Goal: Task Accomplishment & Management: Use online tool/utility

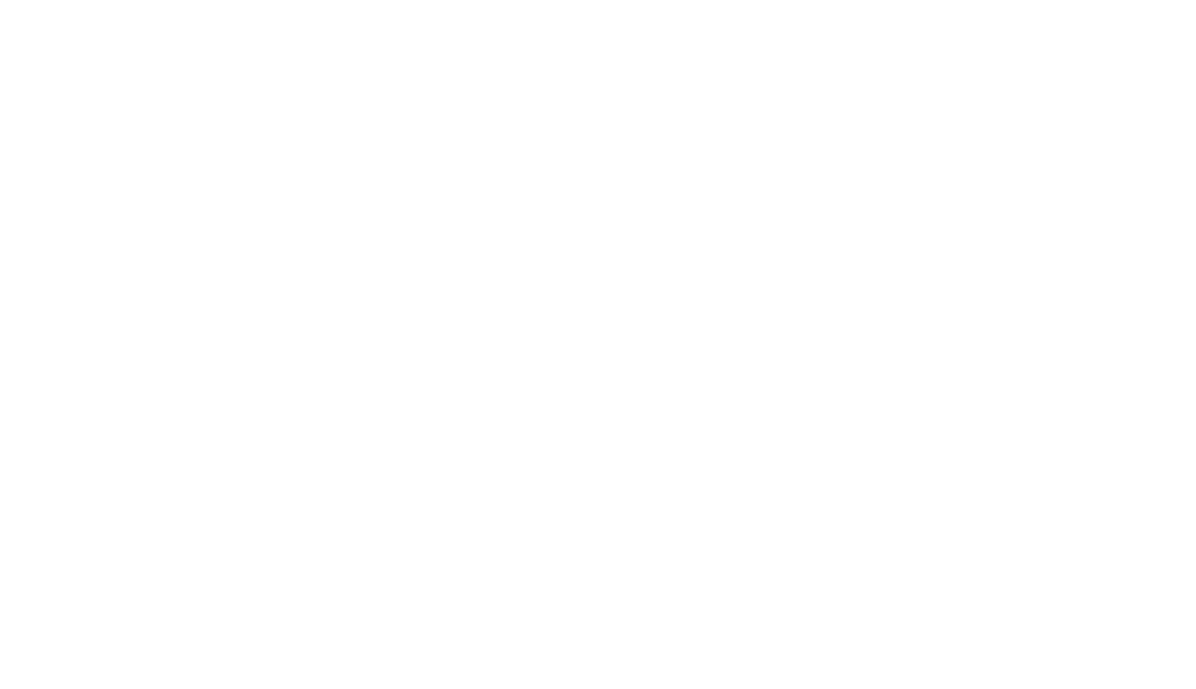
click at [633, 0] on html "オプトインすると、これらのテクノロジーに依存するすべての機能と利点に確実にアクセスできるようになります。 一部の機能は現在無効になっています。 オンにする" at bounding box center [598, 0] width 1196 height 0
click at [549, 0] on html "オプトインすると、これらのテクノロジーに依存するすべての機能と利点に確実にアクセスできるようになります。 一部の機能は現在無効になっています。 オンにする" at bounding box center [598, 0] width 1196 height 0
click at [515, 0] on html "オプトインすると、これらのテクノロジーに依存するすべての機能と利点に確実にアクセスできるようになります。 一部の機能は現在無効になっています。 オンにする 原…" at bounding box center [598, 0] width 1196 height 0
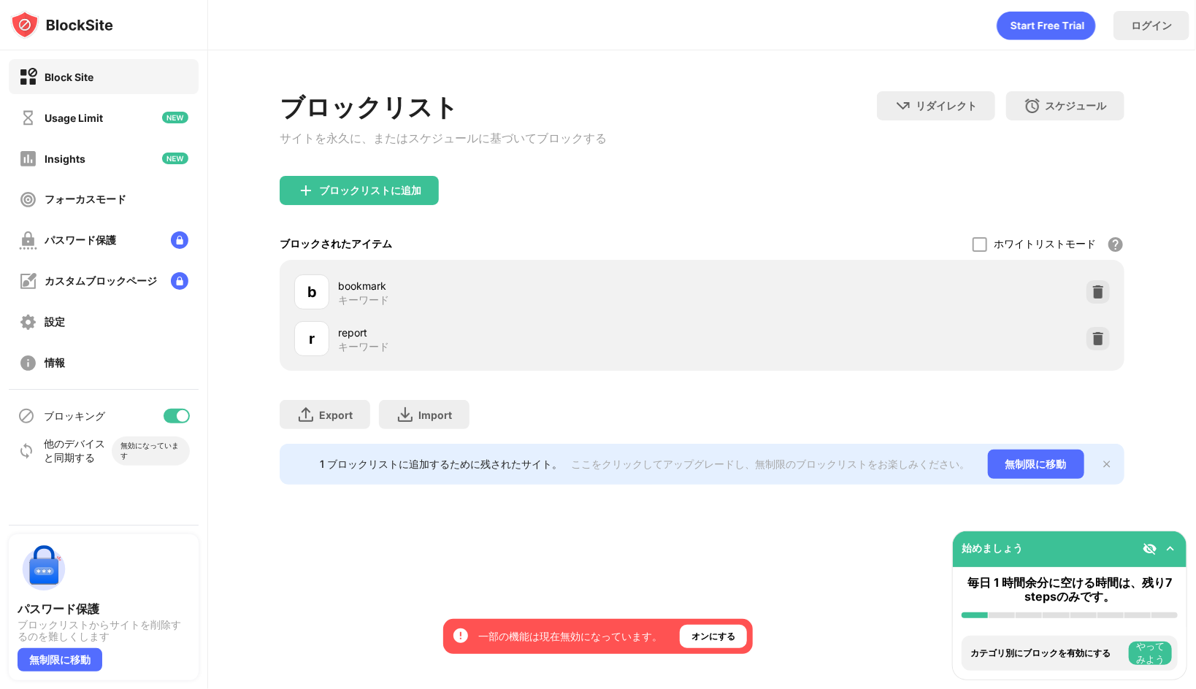
click at [174, 415] on div at bounding box center [177, 416] width 26 height 15
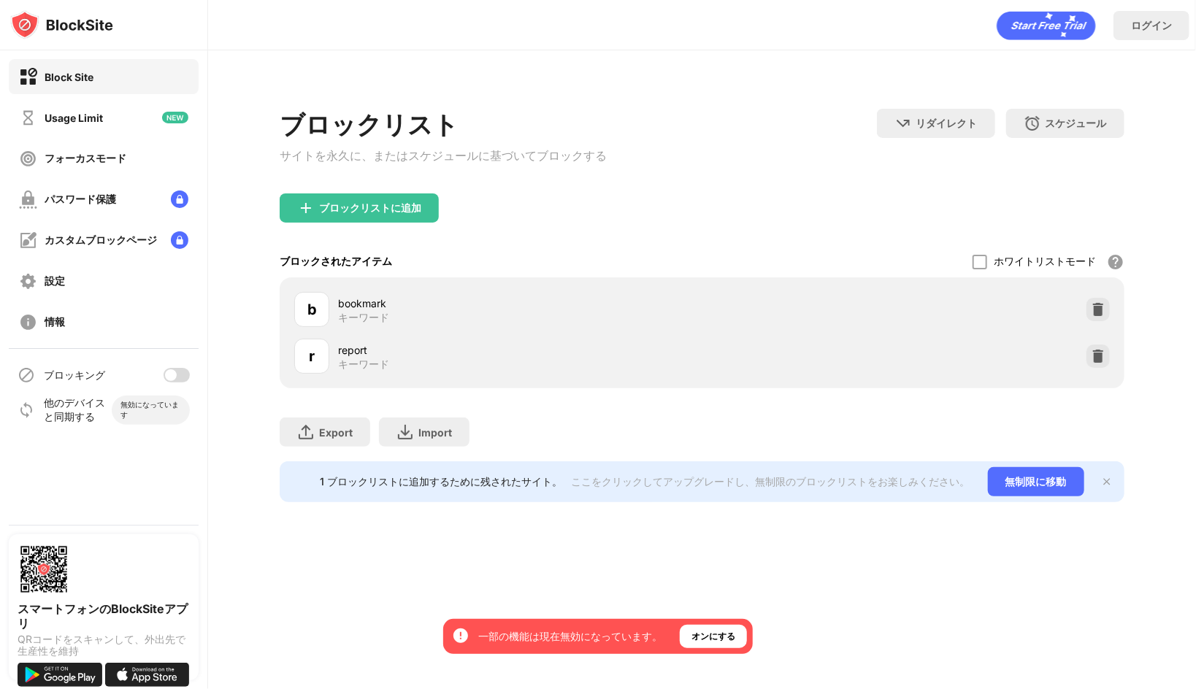
drag, startPoint x: 179, startPoint y: 374, endPoint x: 243, endPoint y: 328, distance: 79.0
click at [177, 374] on div at bounding box center [177, 375] width 26 height 15
